Goal: Task Accomplishment & Management: Use online tool/utility

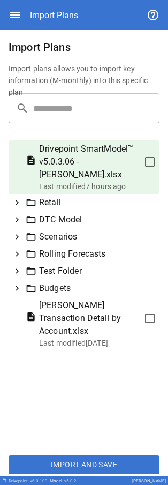
click at [20, 203] on icon at bounding box center [17, 203] width 10 height 10
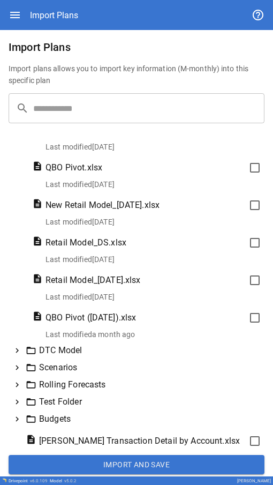
scroll to position [247, 0]
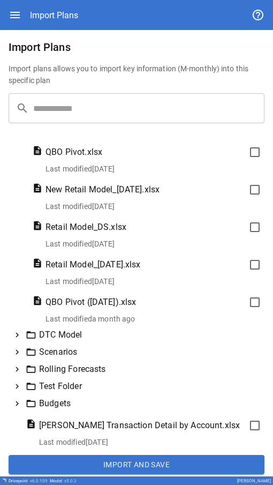
click at [17, 330] on icon at bounding box center [17, 335] width 10 height 10
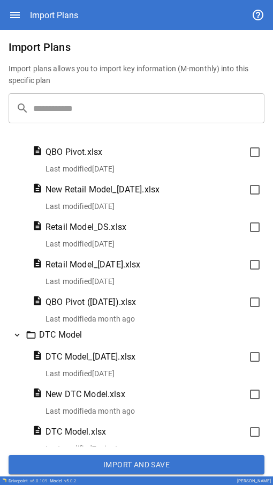
scroll to position [301, 0]
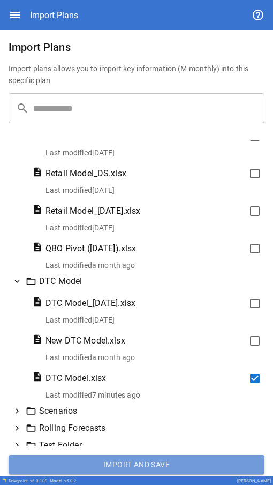
click at [161, 360] on button "Import and Save" at bounding box center [137, 464] width 256 height 19
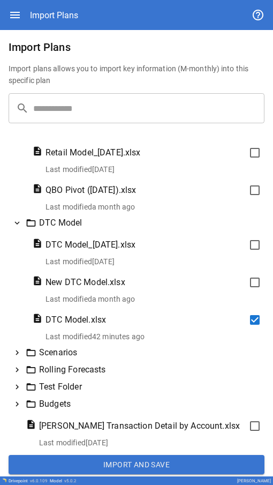
scroll to position [360, 0]
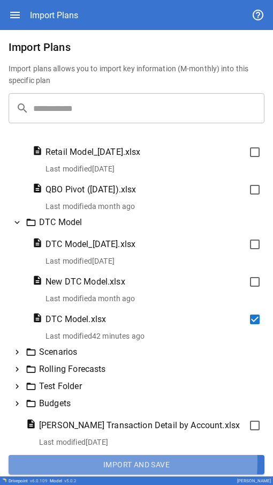
click at [110, 360] on button "Import and Save" at bounding box center [137, 464] width 256 height 19
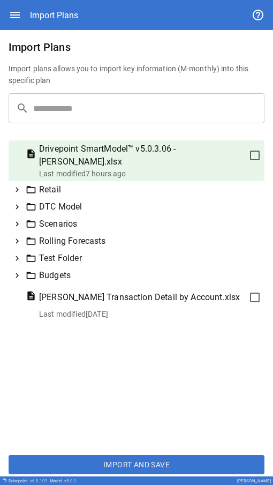
click at [17, 188] on icon at bounding box center [17, 190] width 3 height 5
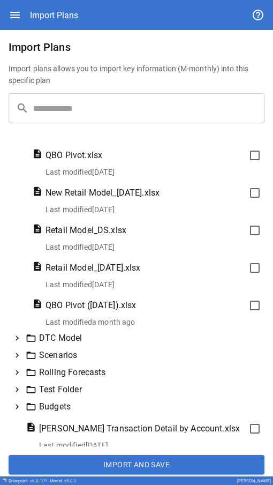
scroll to position [247, 0]
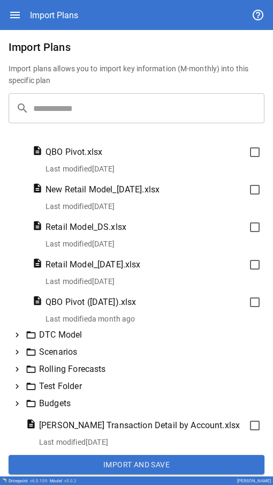
click at [18, 333] on icon at bounding box center [17, 335] width 3 height 5
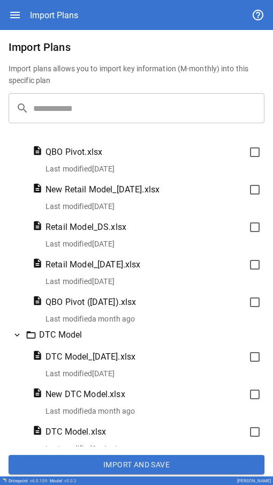
scroll to position [360, 0]
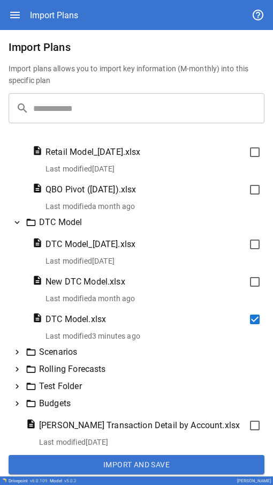
click at [148, 360] on button "Import and Save" at bounding box center [137, 464] width 256 height 19
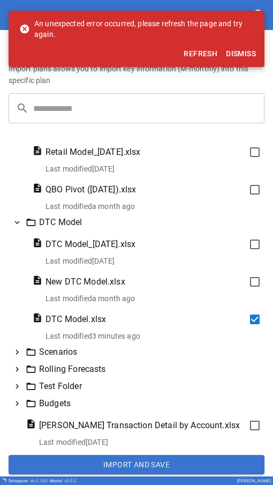
click at [202, 53] on button "Refresh" at bounding box center [201, 54] width 42 height 20
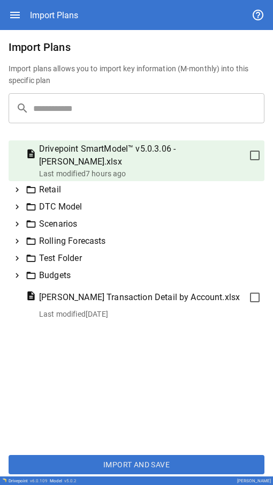
click at [14, 185] on icon at bounding box center [17, 190] width 10 height 10
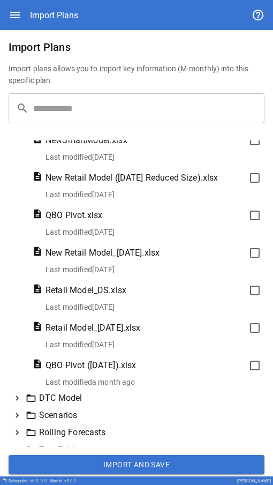
scroll to position [214, 0]
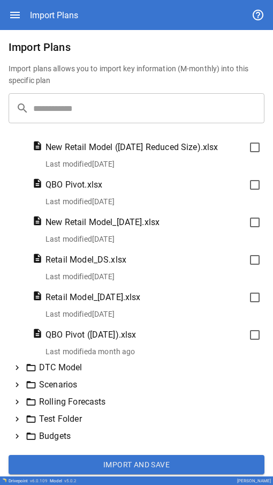
click at [13, 364] on icon at bounding box center [17, 368] width 10 height 10
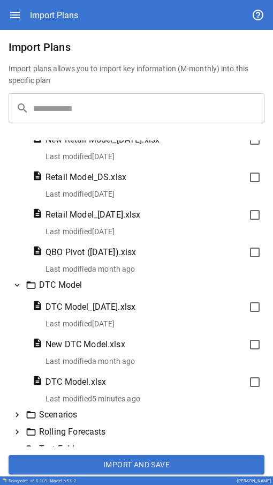
scroll to position [322, 0]
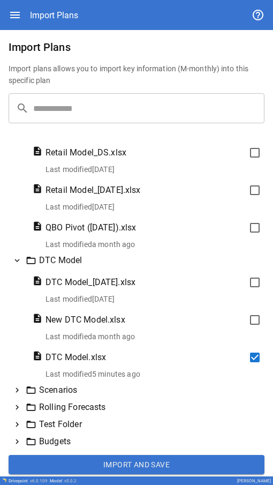
click at [155, 455] on div "Import Plans Import plans allows you to import key information (M-monthly) into…" at bounding box center [136, 253] width 273 height 446
click at [155, 458] on button "Import and Save" at bounding box center [137, 464] width 256 height 19
